Goal: Task Accomplishment & Management: Use online tool/utility

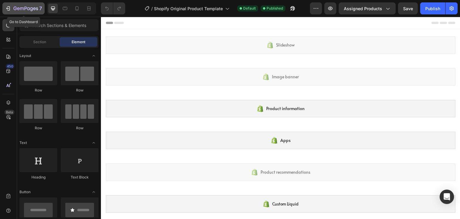
click at [7, 7] on icon "button" at bounding box center [8, 8] width 6 height 6
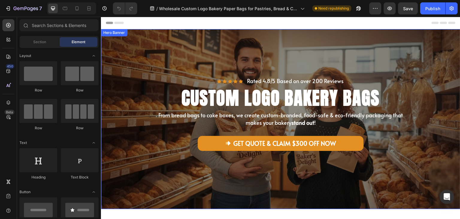
click at [369, 70] on div "Icon Icon Icon Icon Icon Icon List Rated 4.8/5 Based on over 200 Reviews Text B…" at bounding box center [281, 119] width 360 height 130
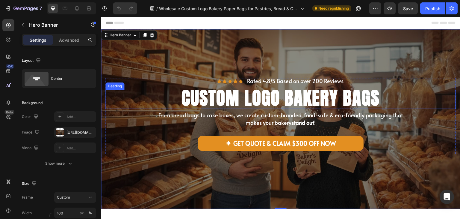
click at [345, 94] on span "CU STOM LOGO BAKERY BAGS" at bounding box center [281, 97] width 199 height 27
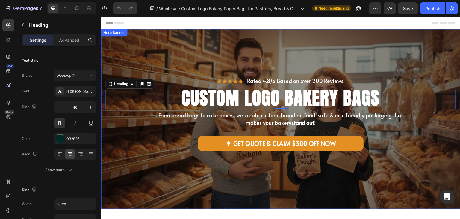
click at [287, 71] on div "Icon Icon Icon Icon Icon Icon List Rated 4.8/5 Based on over 200 Reviews Text B…" at bounding box center [281, 119] width 360 height 130
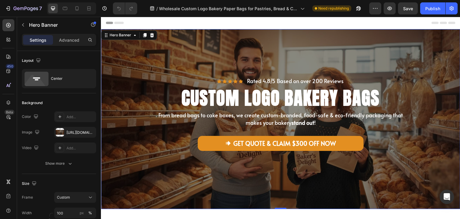
click at [315, 66] on div "Icon Icon Icon Icon Icon Icon List Rated 4.8/5 Based on over 200 Reviews Text B…" at bounding box center [281, 119] width 360 height 130
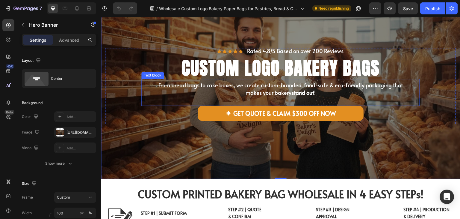
click at [310, 86] on span "From bread bags to cake boxes, we create custom-branded, food-safe & eco-friend…" at bounding box center [281, 88] width 245 height 15
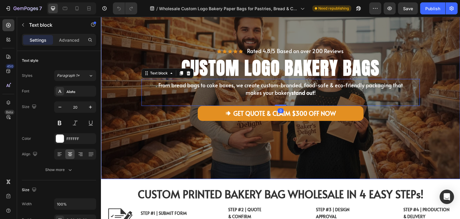
click at [315, 144] on div "Icon Icon Icon Icon Icon Icon List Rated 4.8/5 Based on over 200 Reviews Text B…" at bounding box center [281, 101] width 351 height 106
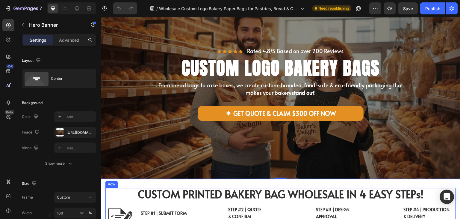
scroll to position [180, 0]
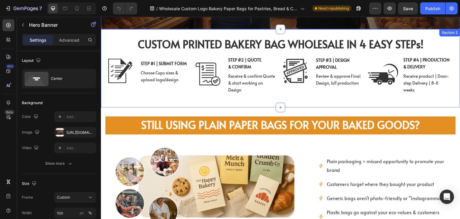
click at [336, 34] on div "CUSTOM PRINTED BAKERY BAG WHOLESALE IN 4 EASY STEPs! Heading CUSTOM BAKERY BAG …" at bounding box center [281, 68] width 360 height 78
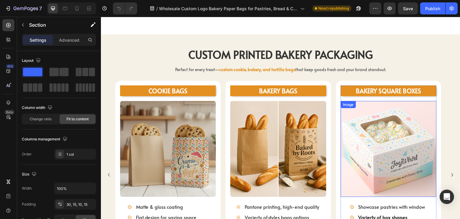
scroll to position [600, 0]
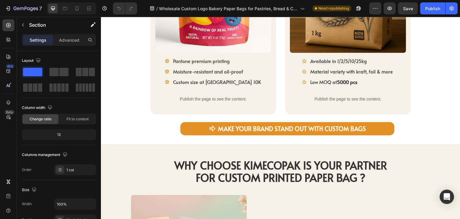
scroll to position [929, 0]
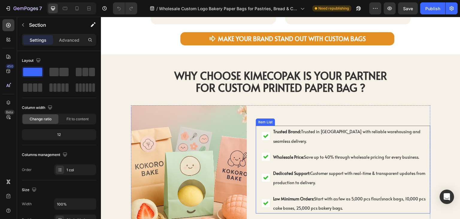
click at [264, 134] on icon at bounding box center [265, 136] width 5 height 4
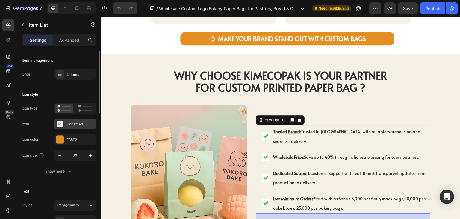
click at [74, 127] on div "Unnamed" at bounding box center [75, 123] width 42 height 11
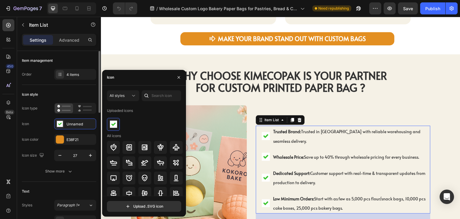
click at [40, 123] on div "Icon Unnamed" at bounding box center [59, 123] width 74 height 11
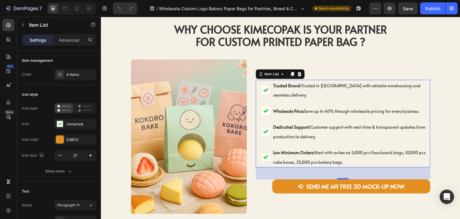
scroll to position [989, 0]
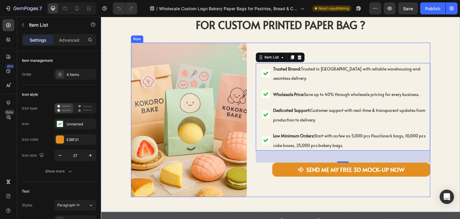
click at [298, 179] on div "Trusted Brand: Trusted in [GEOGRAPHIC_DATA] with reliable warehousing and seaml…" at bounding box center [343, 120] width 175 height 155
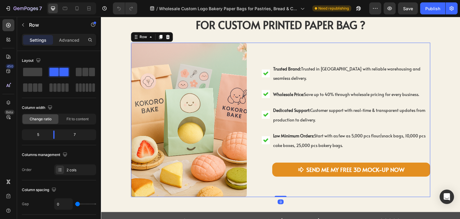
click at [299, 192] on div "Trusted Brand: Trusted in [GEOGRAPHIC_DATA] with reliable warehousing and seaml…" at bounding box center [343, 120] width 175 height 155
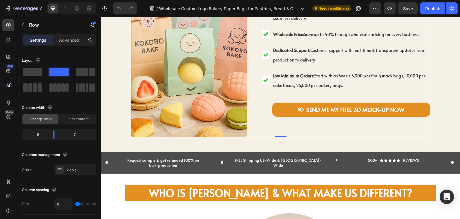
scroll to position [1139, 0]
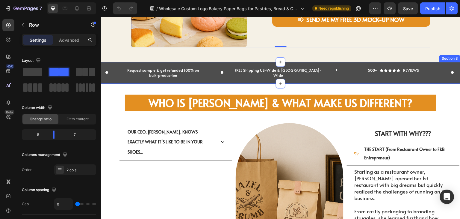
click at [257, 82] on div "Request sample & get refunded 100% on bulk-production Text Block Row Row FREE S…" at bounding box center [281, 73] width 360 height 22
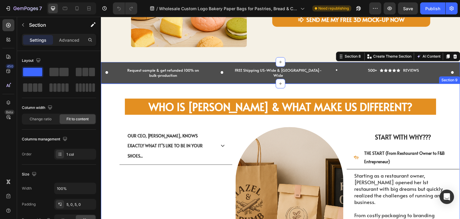
click at [249, 90] on div "WHO IS [PERSON_NAME] & WHAT MAKE US DIFFERENT? Heading WHO IS [PERSON_NAME] & W…" at bounding box center [281, 206] width 360 height 245
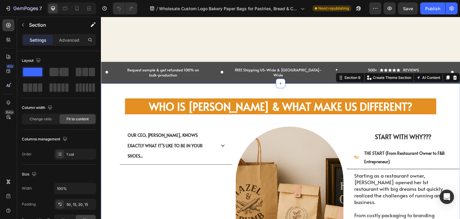
scroll to position [1229, 0]
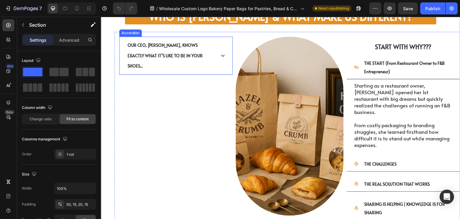
click at [223, 54] on div "Our CEO, [PERSON_NAME], knows exactly what it’s like to be in your shoes..." at bounding box center [176, 56] width 113 height 38
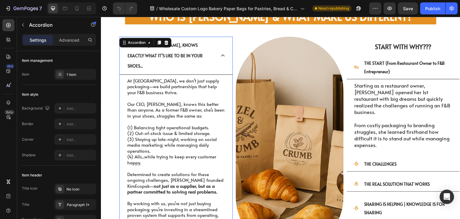
click at [223, 54] on div "Our CEO, [PERSON_NAME], knows exactly what it’s like to be in your shoes..." at bounding box center [176, 56] width 113 height 38
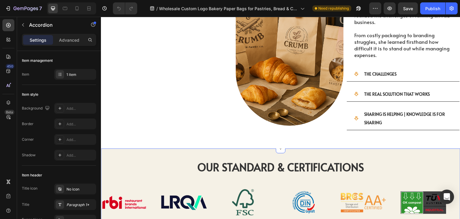
scroll to position [1379, 0]
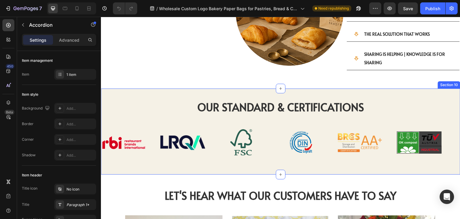
click at [368, 88] on div "OUR STANDARD & CERTIFICATIONS Heading OUR STANDARD & CERTIFICATIONS Heading Ima…" at bounding box center [281, 131] width 360 height 86
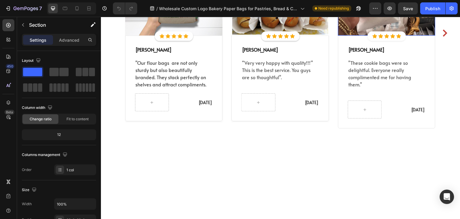
scroll to position [1559, 0]
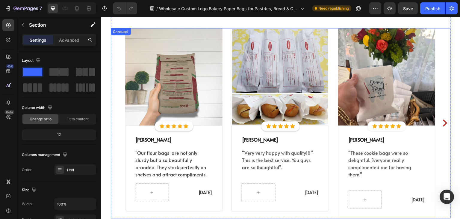
click at [222, 117] on div "let's hEAR what our customerS have to say Heading Image Icon Icon Icon Icon Ico…" at bounding box center [280, 123] width 311 height 191
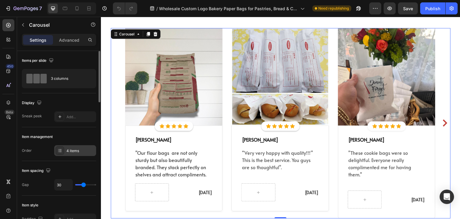
click at [68, 153] on div "4 items" at bounding box center [81, 150] width 28 height 5
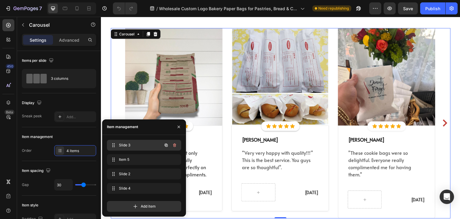
click at [128, 147] on span "Slide 3" at bounding box center [136, 144] width 34 height 5
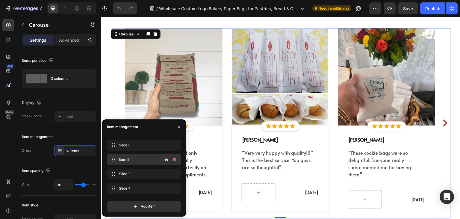
click at [139, 158] on span "Item 5" at bounding box center [136, 159] width 34 height 5
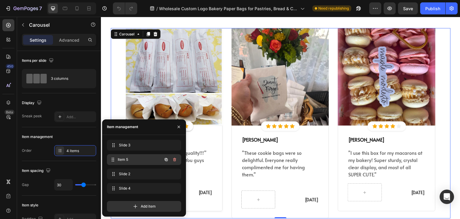
click at [139, 159] on span "Item 5" at bounding box center [140, 159] width 44 height 5
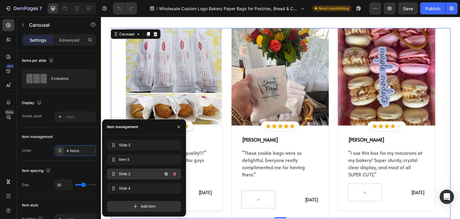
click at [137, 176] on span "Slide 2" at bounding box center [136, 173] width 34 height 5
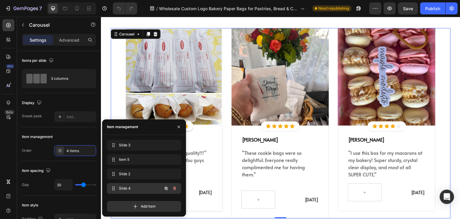
click at [147, 191] on span "Slide 4" at bounding box center [136, 188] width 34 height 5
drag, startPoint x: 139, startPoint y: 159, endPoint x: 138, endPoint y: 147, distance: 12.1
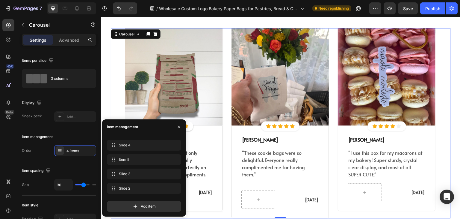
drag, startPoint x: 133, startPoint y: 184, endPoint x: 145, endPoint y: 189, distance: 12.6
click at [132, 139] on div "Slide 4 Slide 4 Item 5 Item 5 Slide 3 Slide 3 Slide 2 Slide 2 Add item" at bounding box center [144, 176] width 84 height 82
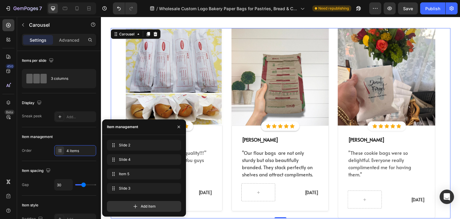
drag, startPoint x: 144, startPoint y: 190, endPoint x: 137, endPoint y: 137, distance: 53.8
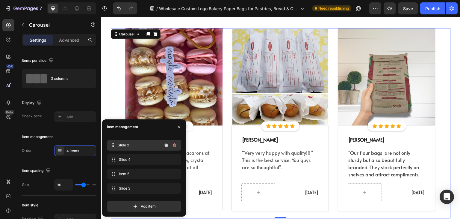
click at [140, 143] on span "Slide 2" at bounding box center [140, 144] width 44 height 5
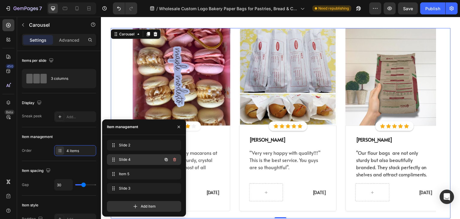
click at [134, 160] on span "Slide 4" at bounding box center [136, 159] width 34 height 5
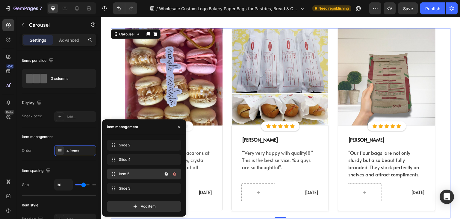
click at [134, 177] on div "Item 5 Item 5" at bounding box center [135, 174] width 53 height 8
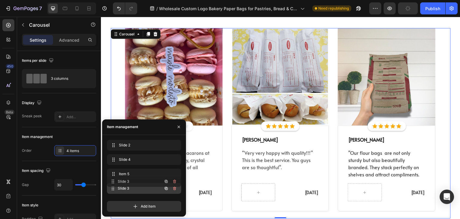
drag, startPoint x: 136, startPoint y: 191, endPoint x: 103, endPoint y: 170, distance: 39.1
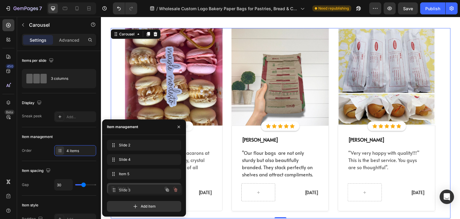
drag, startPoint x: 150, startPoint y: 173, endPoint x: 187, endPoint y: 117, distance: 67.6
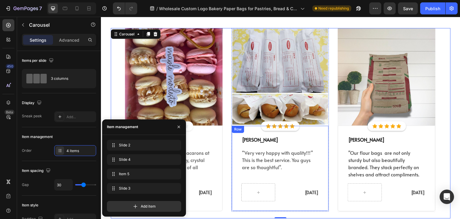
scroll to position [1709, 0]
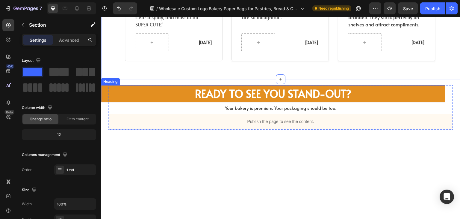
click at [440, 86] on h2 "READY TO SEE YOU STAND-OUT?" at bounding box center [273, 93] width 345 height 17
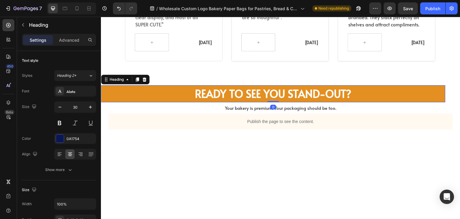
click at [441, 87] on h2 "READY TO SEE YOU STAND-OUT?" at bounding box center [273, 93] width 345 height 17
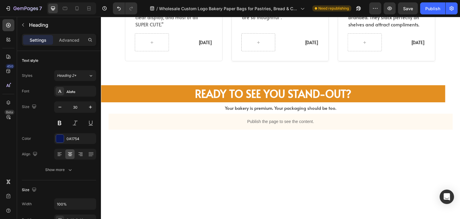
click at [446, 85] on div "⁠⁠⁠⁠⁠⁠⁠ READY TO SEE YOU STAND-OUT? Heading 0 READY TO SEE YOU STAND-OUT? Headi…" at bounding box center [281, 107] width 345 height 44
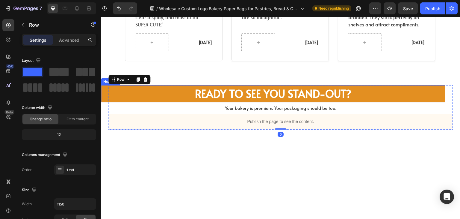
click at [436, 88] on p "⁠⁠⁠⁠⁠⁠⁠ READY TO SEE YOU STAND-OUT?" at bounding box center [273, 94] width 335 height 12
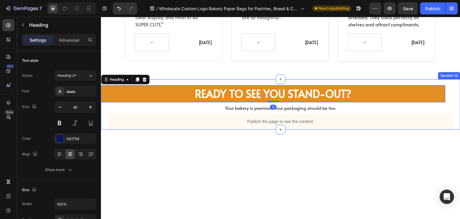
click at [102, 105] on div "⁠⁠⁠⁠⁠⁠⁠ READY TO SEE YOU STAND-OUT? Heading 0 READY TO SEE YOU STAND-OUT? Headi…" at bounding box center [281, 107] width 360 height 44
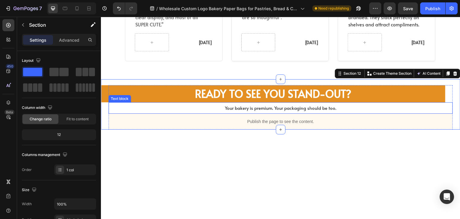
click at [111, 94] on div "⁠⁠⁠⁠⁠⁠⁠ READY TO SEE YOU STAND-OUT? Heading READY TO SEE YOU STAND-OUT? Heading…" at bounding box center [281, 107] width 345 height 44
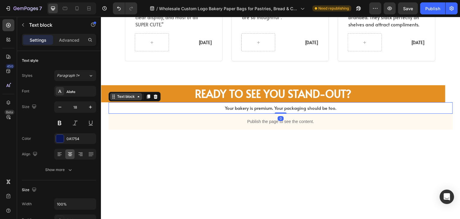
click at [116, 94] on div "Text block" at bounding box center [126, 96] width 20 height 5
click at [110, 93] on div "Text block" at bounding box center [126, 96] width 32 height 7
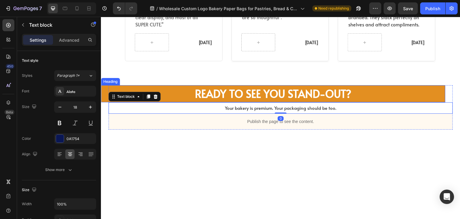
click at [106, 90] on p "⁠⁠⁠⁠⁠⁠⁠ READY TO SEE YOU STAND-OUT?" at bounding box center [273, 94] width 335 height 12
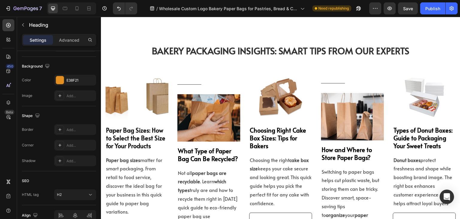
scroll to position [2068, 0]
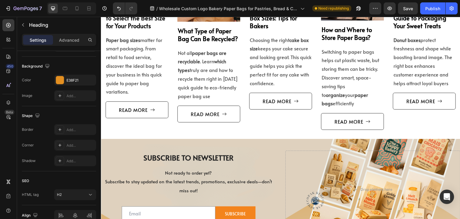
click at [178, 141] on div "Subscribe to newsletter Heading Not ready to order yet? Subscribe to stay updat…" at bounding box center [281, 189] width 360 height 97
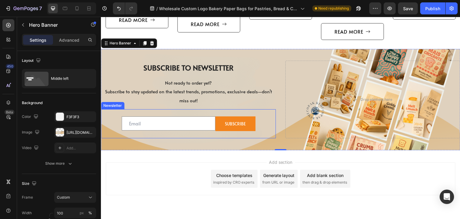
scroll to position [2038, 0]
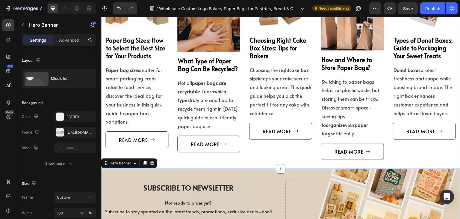
click at [246, 156] on div "Bakery Packaging Insights: Smart Tips from Our Experts Heading Guide for Choosi…" at bounding box center [281, 55] width 360 height 227
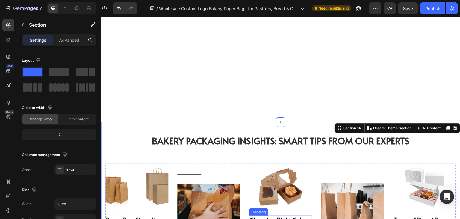
scroll to position [1918, 0]
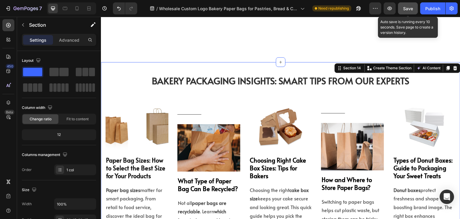
click at [406, 11] on button "Save" at bounding box center [408, 8] width 20 height 12
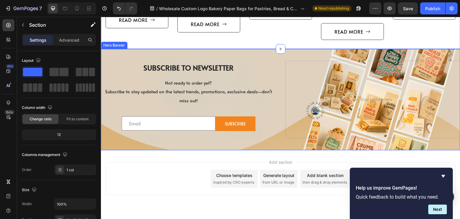
scroll to position [2038, 0]
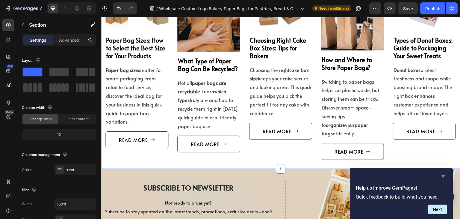
click at [442, 177] on icon "Hide survey" at bounding box center [443, 175] width 7 height 7
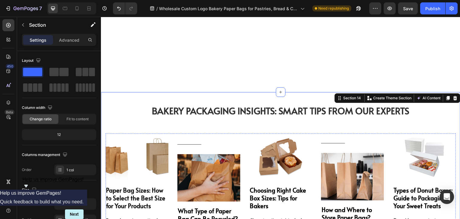
scroll to position [1799, 0]
